Goal: Communication & Community: Answer question/provide support

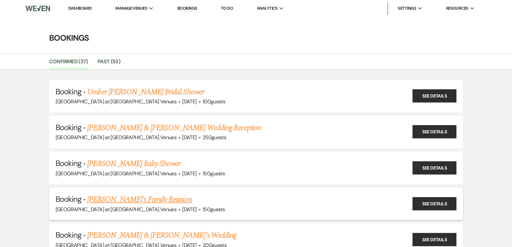
click at [115, 198] on link "[PERSON_NAME]'s Family Reunion" at bounding box center [139, 200] width 104 height 12
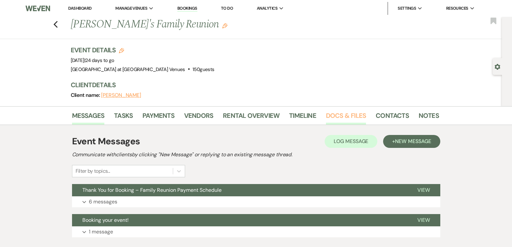
drag, startPoint x: 345, startPoint y: 115, endPoint x: 341, endPoint y: 116, distance: 4.2
click at [345, 115] on link "Docs & Files" at bounding box center [346, 117] width 40 height 14
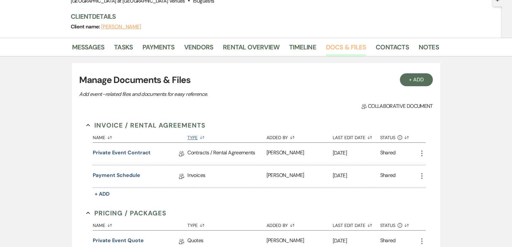
scroll to position [97, 0]
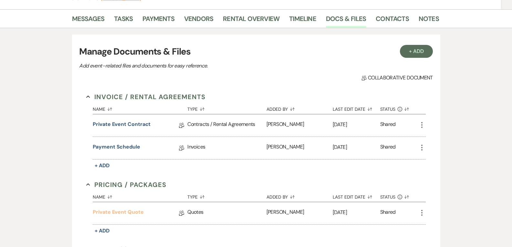
click at [125, 211] on link "Private Event Quote" at bounding box center [118, 213] width 51 height 10
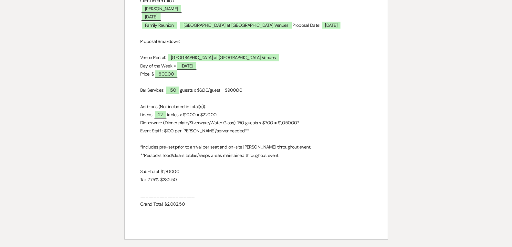
scroll to position [162, 0]
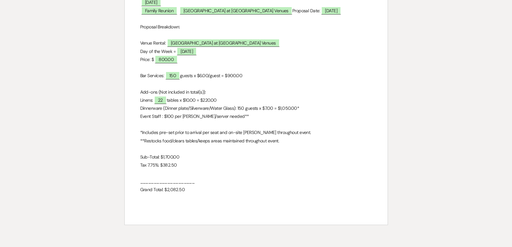
click at [245, 118] on p "Event Staff : $100 per [PERSON_NAME]/server needed**" at bounding box center [256, 116] width 232 height 8
drag, startPoint x: 235, startPoint y: 115, endPoint x: 150, endPoint y: 127, distance: 86.5
click at [135, 116] on div "City View Event Center Quote [STREET_ADDRESS] 419-345-3802 [EMAIL_ADDRESS][DOMA…" at bounding box center [256, 74] width 263 height 299
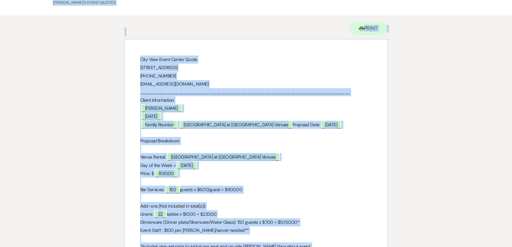
scroll to position [0, 0]
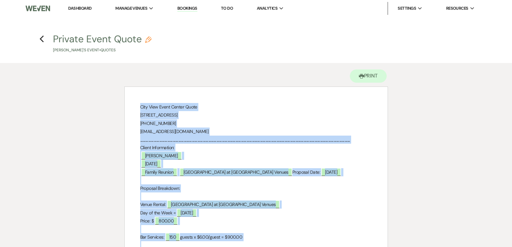
drag, startPoint x: 184, startPoint y: 159, endPoint x: 140, endPoint y: 108, distance: 68.0
click at [140, 108] on div "City View Event Center Quote [STREET_ADDRESS] 419-345-3802 [EMAIL_ADDRESS][DOMA…" at bounding box center [256, 236] width 263 height 299
copy div "Lore Ipsu Dolor Sitame Conse 68 Adip Elitse, Doeius, TE 48653 444-724-1593 inci…"
click at [42, 38] on use "button" at bounding box center [42, 39] width 4 height 7
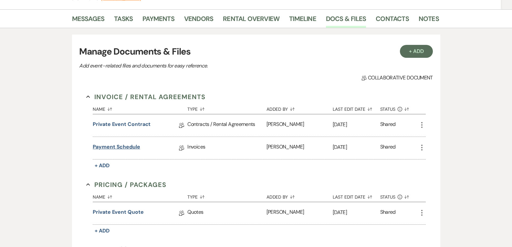
click at [114, 149] on link "Payment Schedule" at bounding box center [116, 148] width 47 height 10
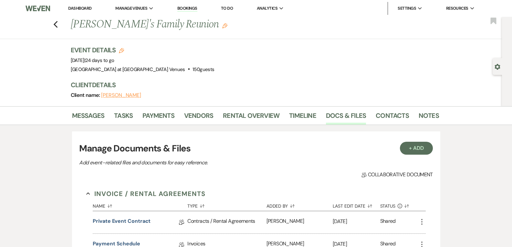
click at [60, 26] on div "Previous [PERSON_NAME]'s Family Reunion Edit Bookmark" at bounding box center [249, 28] width 505 height 22
click at [57, 26] on use "button" at bounding box center [55, 24] width 4 height 7
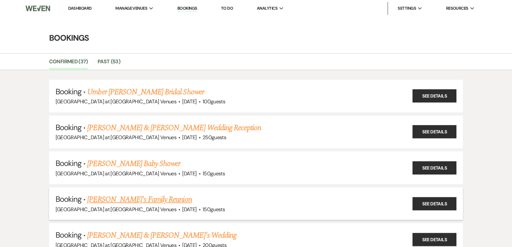
click at [149, 200] on link "[PERSON_NAME]'s Family Reunion" at bounding box center [139, 200] width 104 height 12
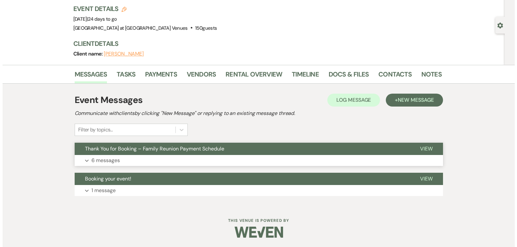
scroll to position [42, 0]
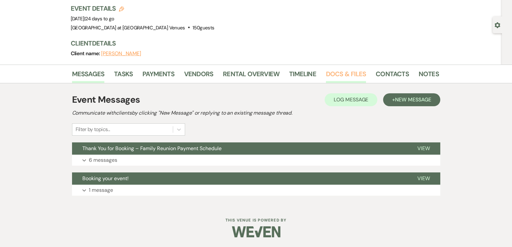
click at [344, 72] on link "Docs & Files" at bounding box center [346, 76] width 40 height 14
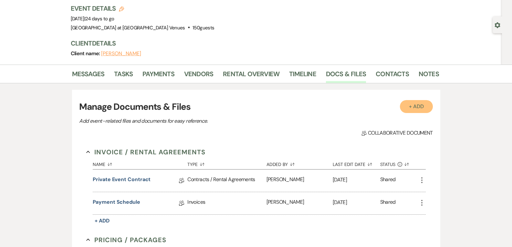
click at [417, 110] on button "+ Add" at bounding box center [416, 106] width 33 height 13
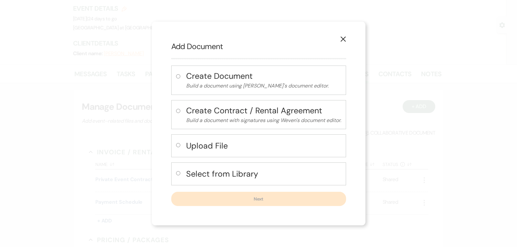
click at [177, 145] on input "radio" at bounding box center [178, 145] width 4 height 4
radio input "true"
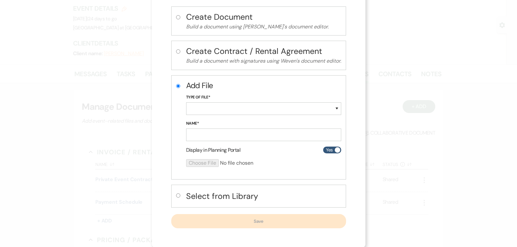
scroll to position [38, 0]
click at [176, 196] on input "radio" at bounding box center [178, 195] width 4 height 4
radio input "true"
radio input "false"
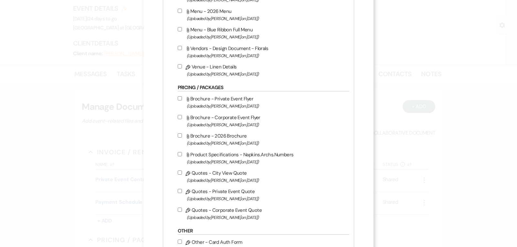
scroll to position [452, 0]
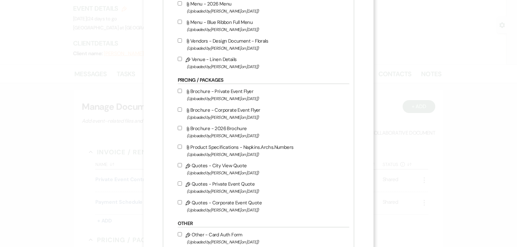
click at [178, 183] on input "Pencil Quotes - Private Event Quote (Uploaded by [PERSON_NAME] on [DATE] )" at bounding box center [180, 184] width 4 height 4
checkbox input "true"
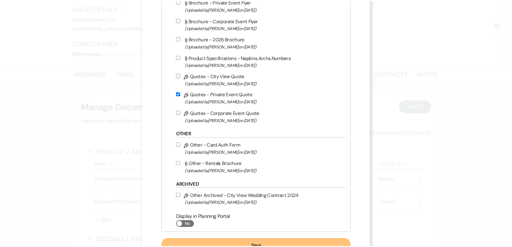
scroll to position [568, 0]
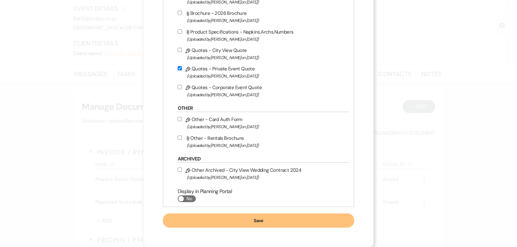
click at [245, 217] on button "Save" at bounding box center [259, 221] width 192 height 14
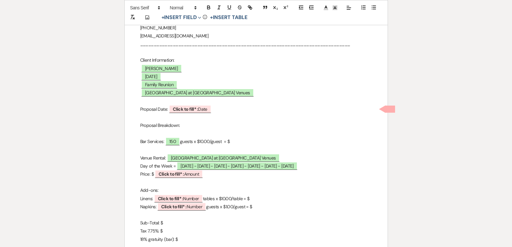
scroll to position [129, 0]
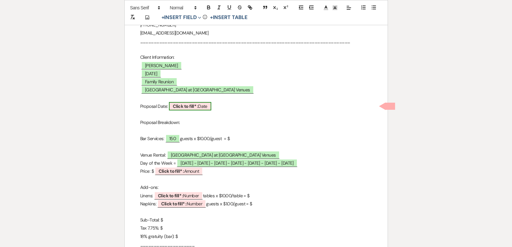
click at [198, 107] on b "Click to fill* :" at bounding box center [185, 106] width 25 height 6
select select "owner"
select select "Date"
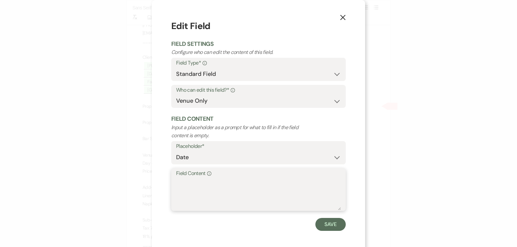
click at [196, 184] on textarea "Field Content Info" at bounding box center [258, 194] width 165 height 32
type textarea "10/13/"
click at [342, 20] on icon "X" at bounding box center [343, 18] width 6 height 6
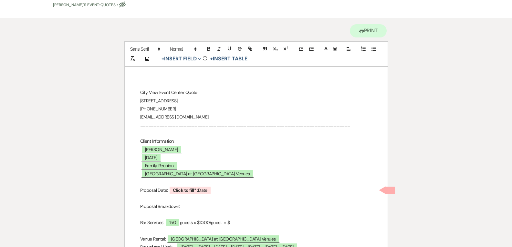
scroll to position [0, 0]
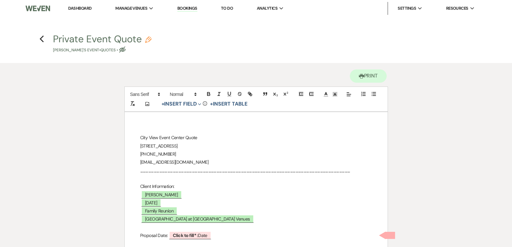
click at [37, 39] on h4 "Previous Private Event Quote Pencil [PERSON_NAME]'s Event • Quotes • Eye Blocked" at bounding box center [256, 42] width 465 height 21
click at [39, 39] on icon "Previous" at bounding box center [41, 39] width 5 height 8
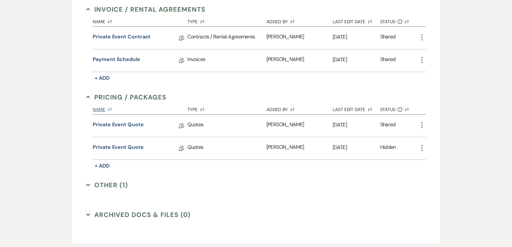
scroll to position [203, 0]
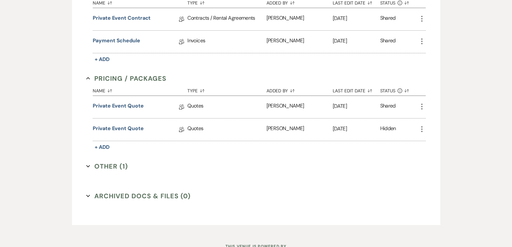
click at [422, 130] on use "button" at bounding box center [421, 129] width 1 height 6
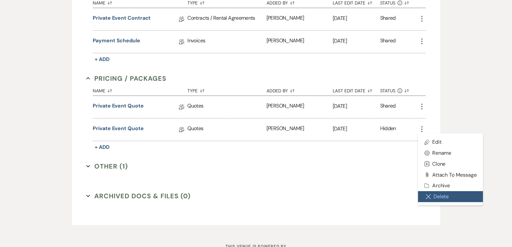
click at [439, 196] on button "Close Delete X Delete" at bounding box center [450, 196] width 65 height 11
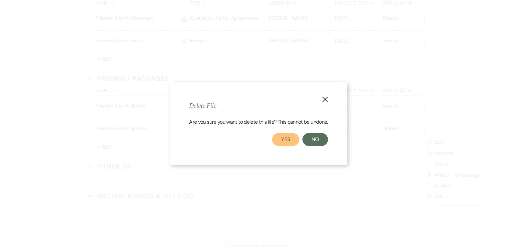
click at [288, 141] on button "Yes" at bounding box center [285, 139] width 27 height 13
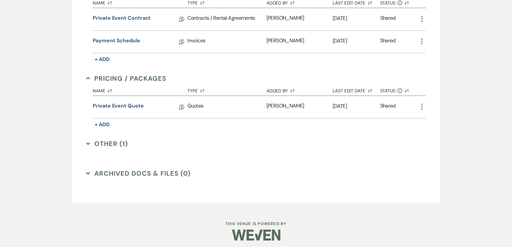
click at [419, 110] on div "More" at bounding box center [422, 106] width 8 height 9
click at [420, 107] on icon "More" at bounding box center [422, 107] width 8 height 8
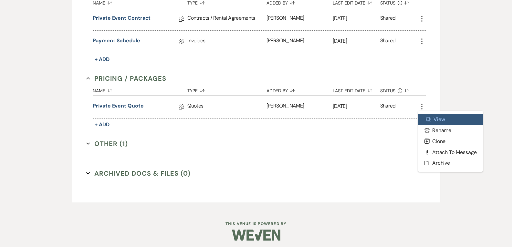
click at [436, 117] on link "Zoom View" at bounding box center [450, 119] width 65 height 11
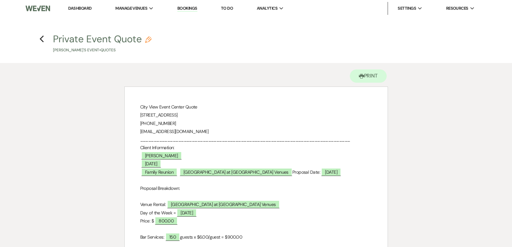
click at [220, 192] on p "Proposal Breakdown:" at bounding box center [256, 188] width 232 height 8
click at [204, 191] on p "Proposal Breakdown:" at bounding box center [256, 188] width 232 height 8
click at [262, 189] on p "Proposal Breakdown:" at bounding box center [256, 188] width 232 height 8
click at [338, 171] on span "[DATE]" at bounding box center [331, 172] width 20 height 8
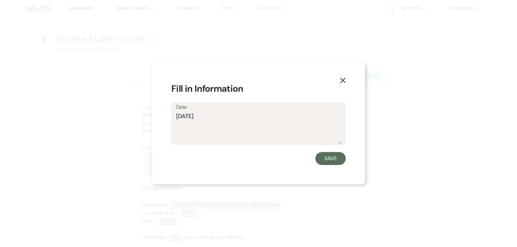
click at [346, 78] on button "X" at bounding box center [343, 79] width 10 height 11
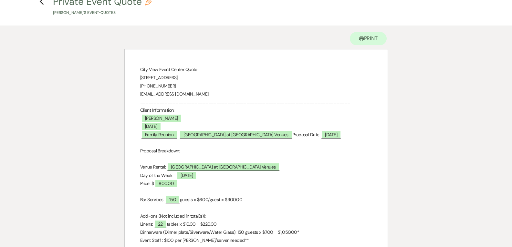
scroll to position [97, 0]
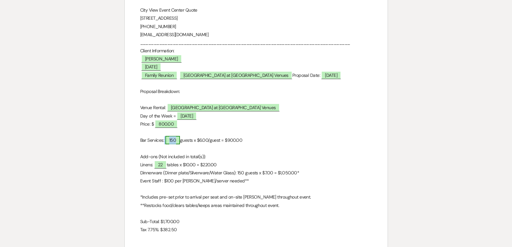
click at [178, 139] on span "150" at bounding box center [172, 140] width 15 height 8
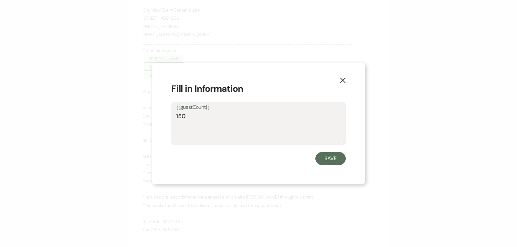
drag, startPoint x: 191, startPoint y: 117, endPoint x: 168, endPoint y: 119, distance: 23.0
click at [168, 119] on div "X Fill in Information {{guestCount}} 150 Save" at bounding box center [258, 124] width 213 height 122
type textarea "110"
click at [327, 158] on button "Save" at bounding box center [330, 158] width 30 height 13
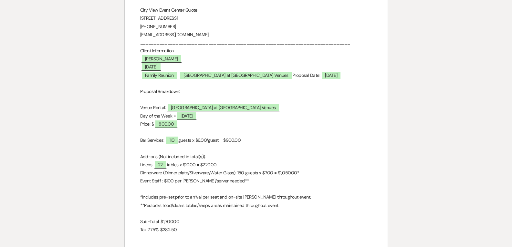
click at [236, 141] on p "Bar Services: 110 guests x $6.00/guest = $900.00" at bounding box center [256, 140] width 232 height 8
drag, startPoint x: 243, startPoint y: 140, endPoint x: 228, endPoint y: 141, distance: 15.2
click at [228, 141] on p "Bar Services: 110 guests x $6.00/guest = $900.00" at bounding box center [256, 140] width 232 height 8
click at [278, 136] on p at bounding box center [256, 132] width 232 height 8
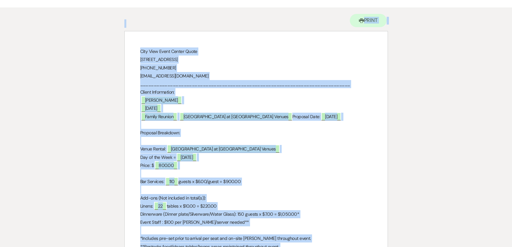
scroll to position [0, 0]
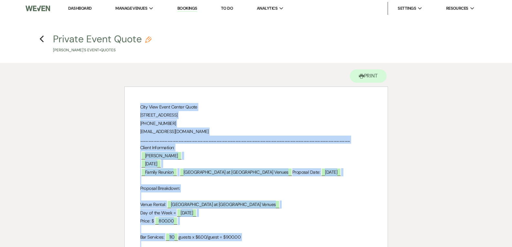
drag, startPoint x: 184, startPoint y: 152, endPoint x: 137, endPoint y: 108, distance: 64.7
click at [137, 108] on div "City View Event Center Quote [STREET_ADDRESS] 419-345-3802 [EMAIL_ADDRESS][DOMA…" at bounding box center [256, 236] width 263 height 299
copy div "Lore Ipsu Dolor Sitame Conse 65 Adip Elitse, Doeius, TE 75964 838-362-9444 inci…"
click at [39, 38] on icon "Previous" at bounding box center [41, 39] width 5 height 8
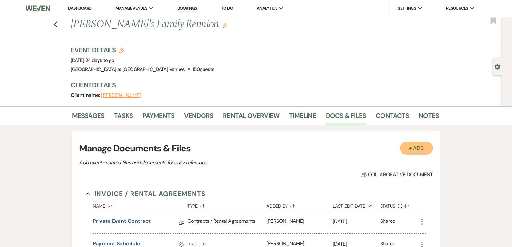
click at [423, 154] on button "+ Add" at bounding box center [416, 148] width 33 height 13
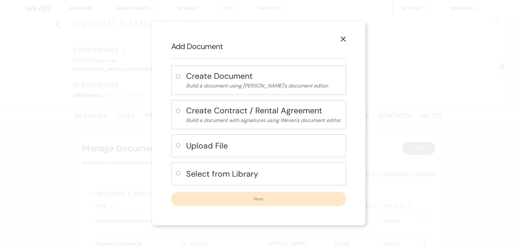
click at [176, 174] on input "radio" at bounding box center [178, 173] width 4 height 4
radio input "true"
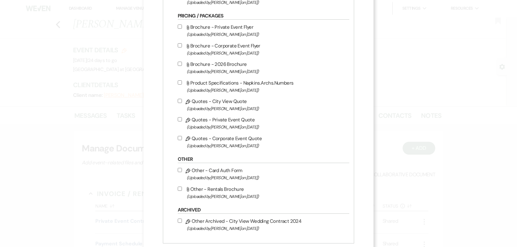
scroll to position [517, 0]
click at [179, 120] on input "Pencil Quotes - Private Event Quote (Uploaded by [PERSON_NAME] on [DATE] )" at bounding box center [180, 119] width 4 height 4
checkbox input "true"
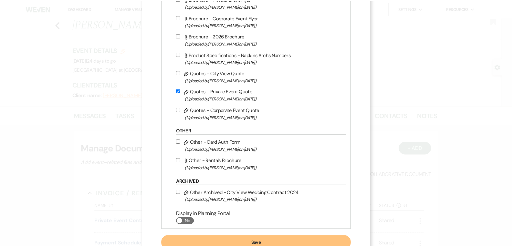
scroll to position [568, 0]
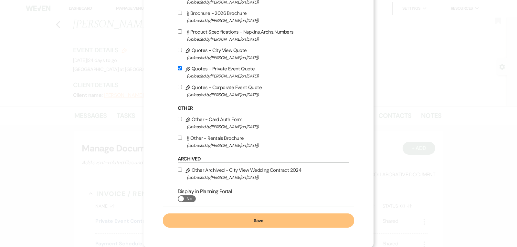
click at [252, 220] on button "Save" at bounding box center [259, 221] width 192 height 14
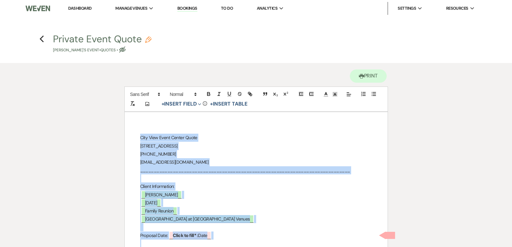
drag, startPoint x: 178, startPoint y: 193, endPoint x: 128, endPoint y: 82, distance: 121.8
click at [128, 82] on div "Printer Print Add Photo + Insert Field Expand Standard Field Smart Field Signat…" at bounding box center [256, 240] width 264 height 354
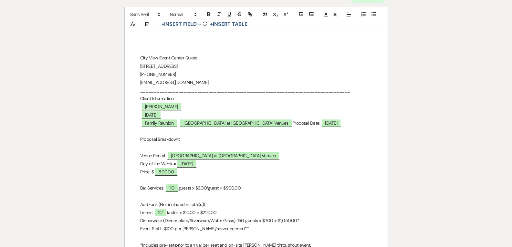
scroll to position [97, 0]
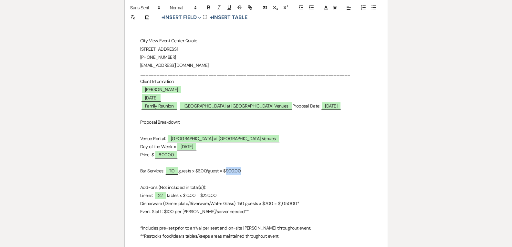
drag, startPoint x: 243, startPoint y: 172, endPoint x: 227, endPoint y: 173, distance: 15.6
click at [227, 173] on p "Bar Services: ﻿ 110 ﻿ guests x $6.00/guest = $900.00" at bounding box center [256, 171] width 232 height 8
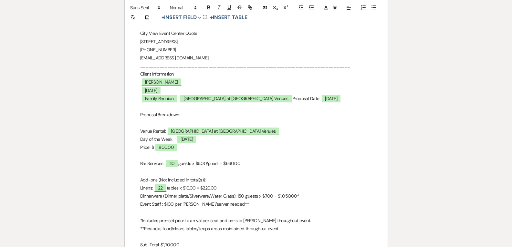
scroll to position [129, 0]
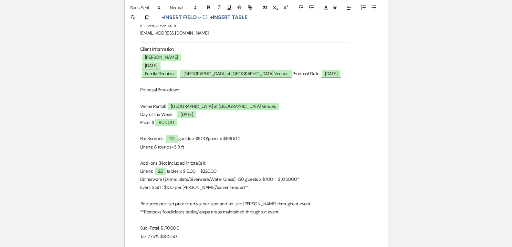
click at [171, 146] on p "Linens: 8 rounds+3 8 ft" at bounding box center [256, 147] width 232 height 8
click at [189, 148] on p "Linens: 8 rounds + 3 8 ft" at bounding box center [256, 147] width 232 height 8
drag, startPoint x: 216, startPoint y: 172, endPoint x: 139, endPoint y: 165, distance: 77.1
click at [138, 166] on div "City View Event Center Quote [STREET_ADDRESS] 419-345-3802 [EMAIL_ADDRESS][DOMA…" at bounding box center [256, 139] width 263 height 313
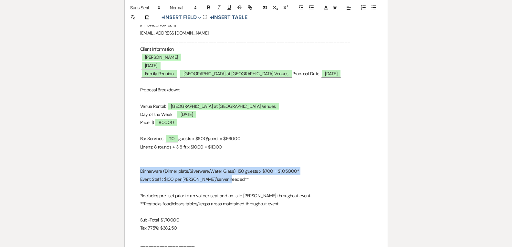
drag, startPoint x: 232, startPoint y: 181, endPoint x: 134, endPoint y: 172, distance: 98.9
click at [134, 172] on div "City View Event Center Quote [STREET_ADDRESS] 419-345-3802 [EMAIL_ADDRESS][DOMA…" at bounding box center [256, 135] width 263 height 305
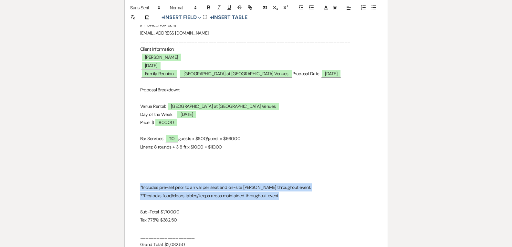
drag, startPoint x: 277, startPoint y: 198, endPoint x: 139, endPoint y: 188, distance: 137.9
click at [139, 188] on div "City View Event Center Quote [STREET_ADDRESS] 419-345-3802 [EMAIL_ADDRESS][DOMA…" at bounding box center [256, 131] width 263 height 297
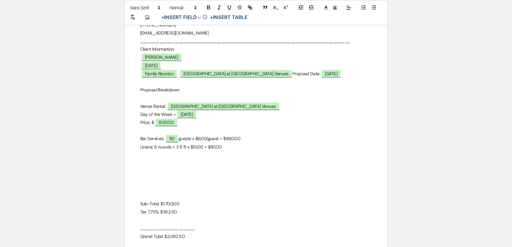
click at [150, 176] on p at bounding box center [256, 179] width 232 height 8
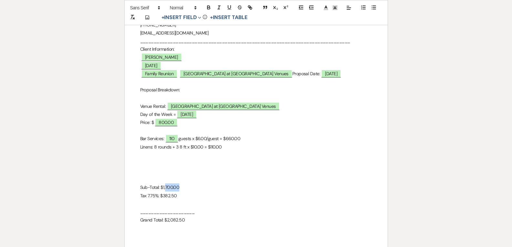
drag, startPoint x: 179, startPoint y: 186, endPoint x: 165, endPoint y: 187, distance: 14.2
click at [165, 187] on p "Sub-Total: $1,700.00" at bounding box center [256, 187] width 232 height 8
drag, startPoint x: 163, startPoint y: 198, endPoint x: 176, endPoint y: 197, distance: 13.6
click at [176, 197] on p "Tax 7.75%: $382.50" at bounding box center [256, 196] width 232 height 8
drag, startPoint x: 167, startPoint y: 220, endPoint x: 185, endPoint y: 219, distance: 18.1
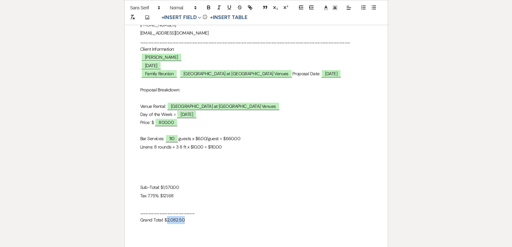
click at [185, 219] on p "Grand Total: $2,082.50" at bounding box center [256, 220] width 232 height 8
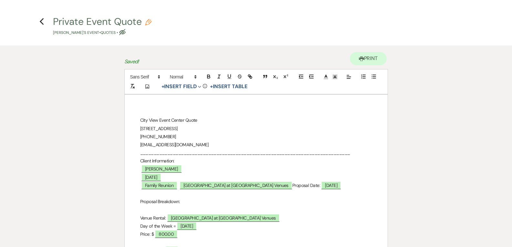
scroll to position [32, 0]
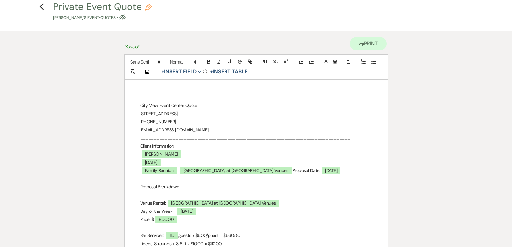
click at [321, 172] on p "﻿ Family Reunion ﻿ ﻿ [GEOGRAPHIC_DATA] at [GEOGRAPHIC_DATA] Venues ﻿ Proposal D…" at bounding box center [256, 171] width 232 height 8
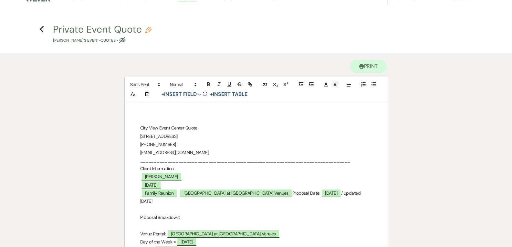
scroll to position [0, 0]
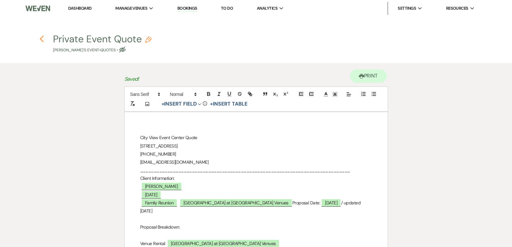
click at [42, 42] on icon "Previous" at bounding box center [41, 39] width 5 height 8
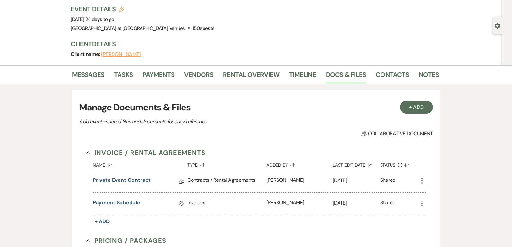
scroll to position [129, 0]
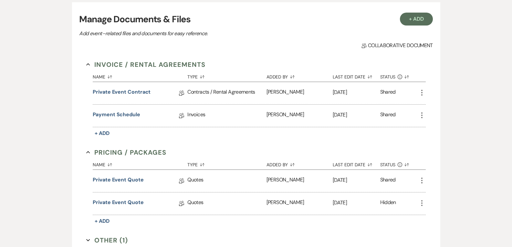
click at [426, 182] on div "Invoice / Rental Agreements Collapse Name Sort Default Type Sort Default Added …" at bounding box center [255, 172] width 353 height 239
click at [424, 182] on icon "More" at bounding box center [422, 181] width 8 height 8
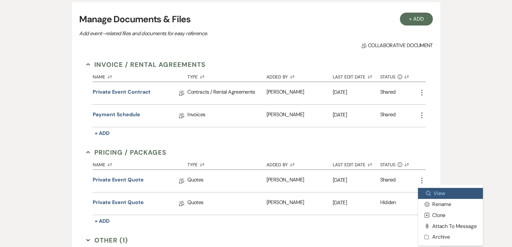
click at [433, 189] on link "Zoom View" at bounding box center [450, 193] width 65 height 11
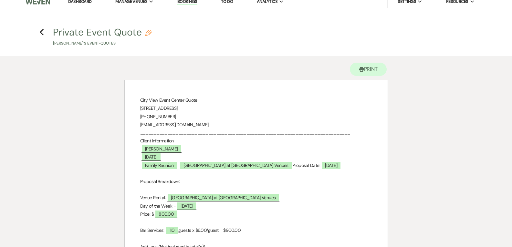
scroll to position [129, 0]
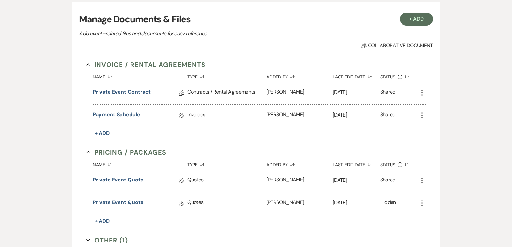
click at [423, 178] on icon "More" at bounding box center [422, 181] width 8 height 8
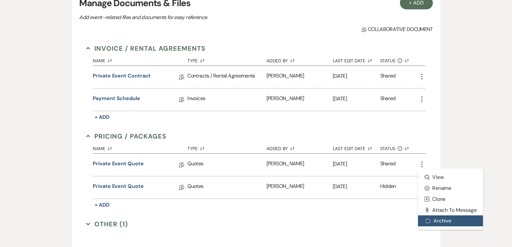
scroll to position [162, 0]
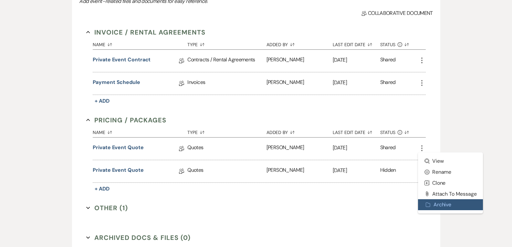
click at [438, 205] on button "Archive Archive" at bounding box center [450, 204] width 65 height 11
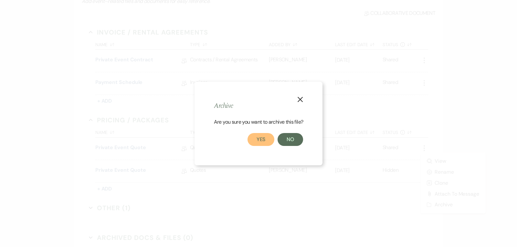
click at [256, 136] on button "Yes" at bounding box center [260, 139] width 27 height 13
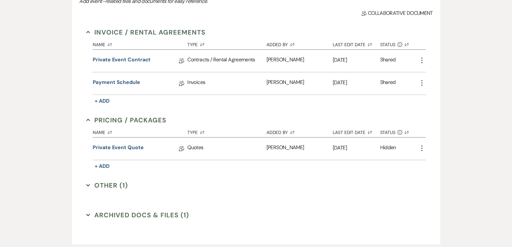
click at [420, 147] on icon "More" at bounding box center [422, 148] width 8 height 8
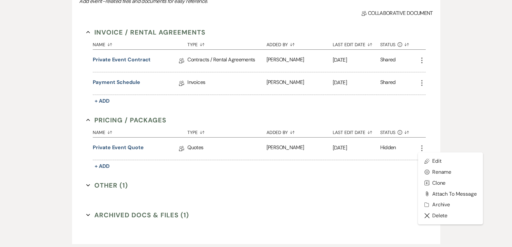
click at [275, 174] on div "Invoice / Rental Agreements Collapse Name Sort Default Type Sort Default Added …" at bounding box center [255, 113] width 339 height 172
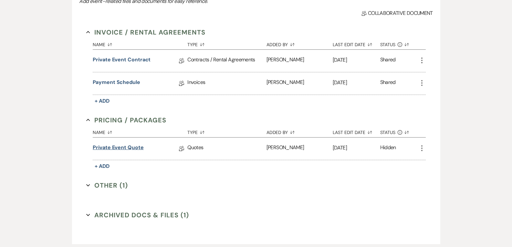
click at [133, 146] on link "Private Event Quote" at bounding box center [118, 149] width 51 height 10
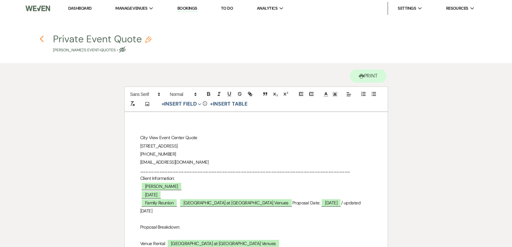
click at [43, 40] on icon "Previous" at bounding box center [41, 39] width 5 height 8
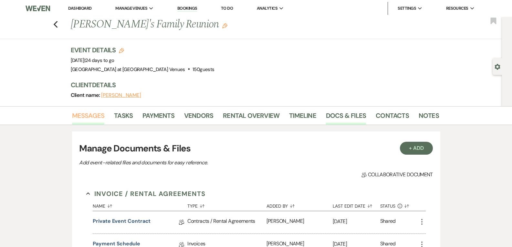
click at [98, 115] on link "Messages" at bounding box center [88, 117] width 33 height 14
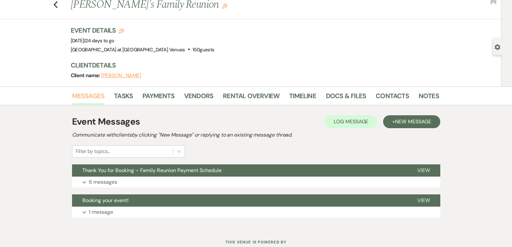
scroll to position [42, 0]
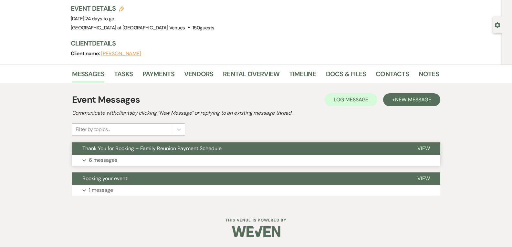
click at [106, 161] on p "6 messages" at bounding box center [103, 160] width 28 height 8
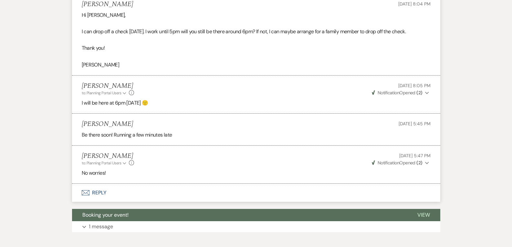
scroll to position [462, 0]
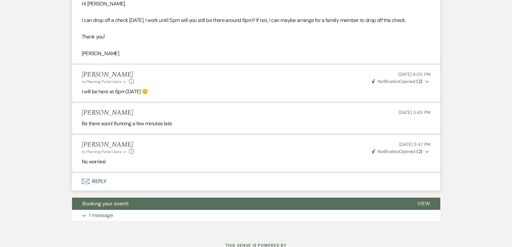
click at [96, 182] on button "Envelope Reply" at bounding box center [256, 181] width 368 height 18
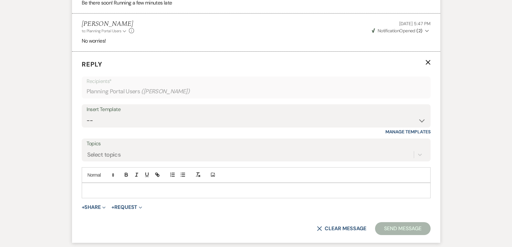
scroll to position [589, 0]
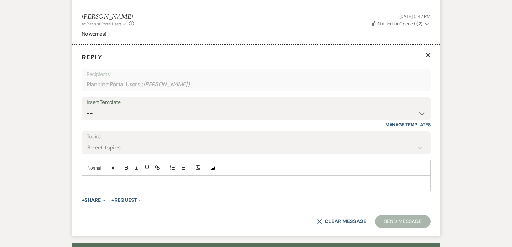
click at [107, 181] on p at bounding box center [256, 183] width 339 height 7
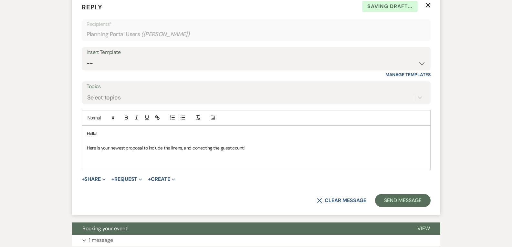
scroll to position [686, 0]
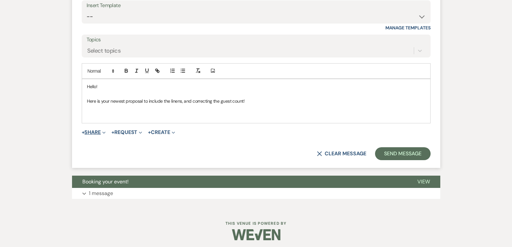
click at [97, 132] on button "+ Share Expand" at bounding box center [94, 132] width 24 height 5
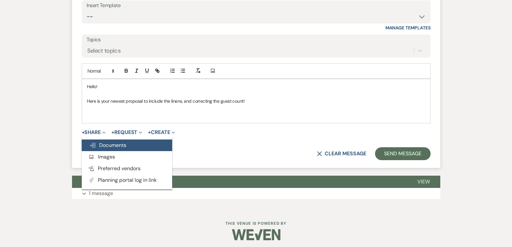
click at [115, 143] on span "Doc Upload Documents" at bounding box center [107, 145] width 37 height 7
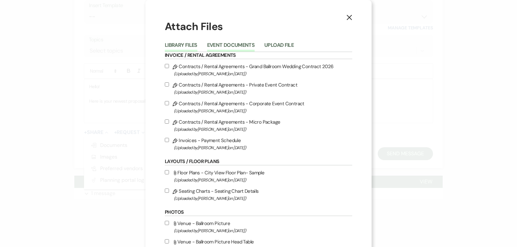
click at [237, 45] on button "Event Documents" at bounding box center [230, 47] width 47 height 9
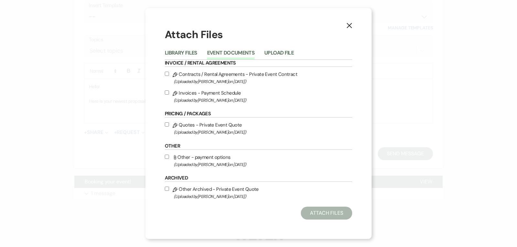
click at [167, 124] on input "Pencil Quotes - Private Event Quote (Uploaded by [PERSON_NAME] on [DATE] )" at bounding box center [167, 124] width 4 height 4
checkbox input "true"
click at [325, 215] on button "Attach Files" at bounding box center [326, 213] width 51 height 13
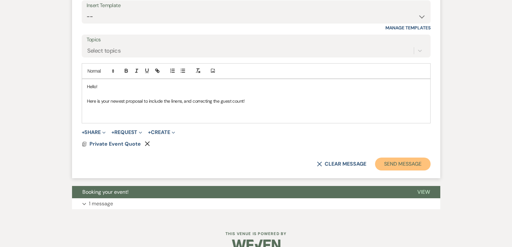
click at [412, 162] on button "Send Message" at bounding box center [402, 164] width 55 height 13
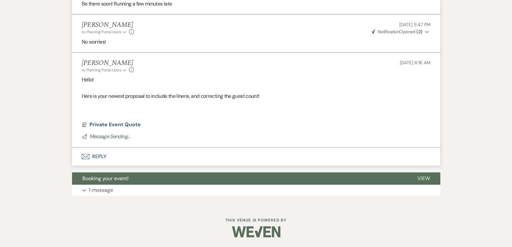
scroll to position [573, 0]
